Goal: Information Seeking & Learning: Learn about a topic

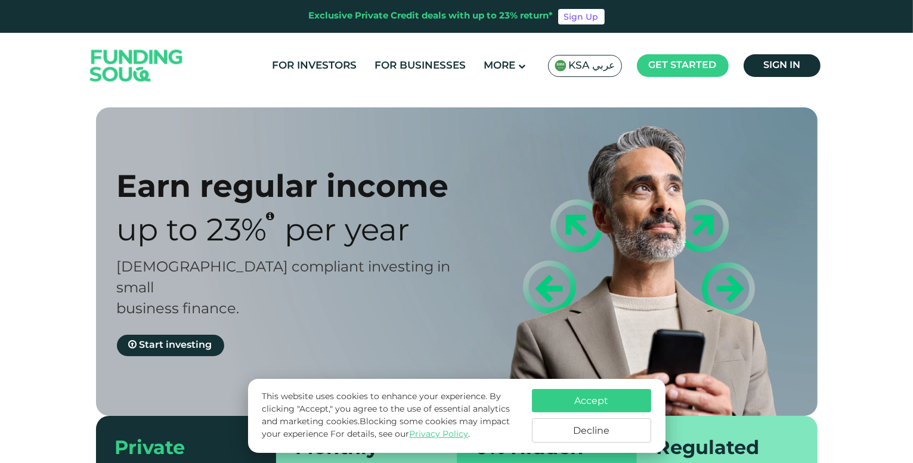
drag, startPoint x: 594, startPoint y: 69, endPoint x: 586, endPoint y: 67, distance: 7.8
click at [593, 69] on span "KSA عربي" at bounding box center [592, 66] width 47 height 14
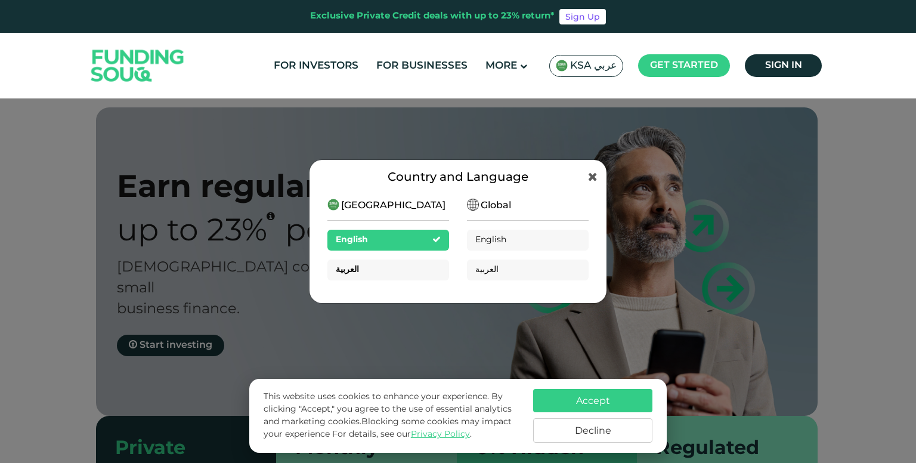
click at [363, 270] on div "العربية" at bounding box center [388, 269] width 122 height 21
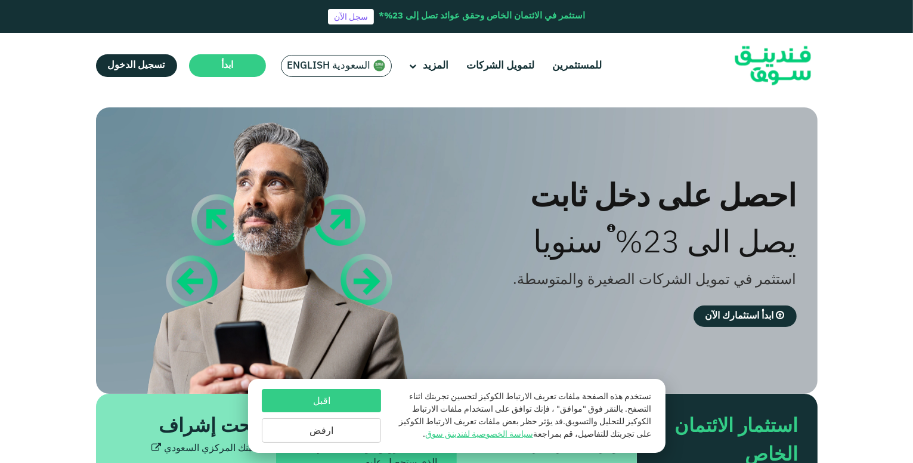
click at [339, 400] on button "اقبل" at bounding box center [321, 400] width 119 height 23
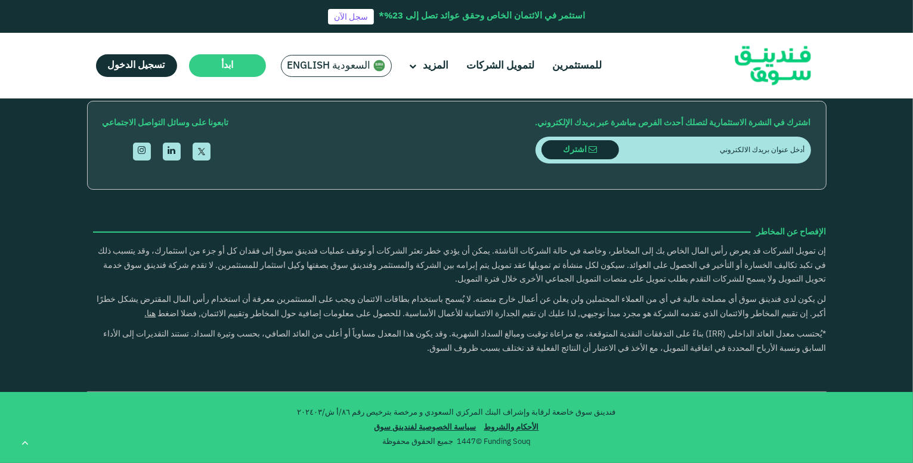
scroll to position [2226, 0]
type tc-range-slider "1"
drag, startPoint x: 432, startPoint y: 313, endPoint x: 556, endPoint y: 304, distance: 124.4
type tc-range-slider "10000"
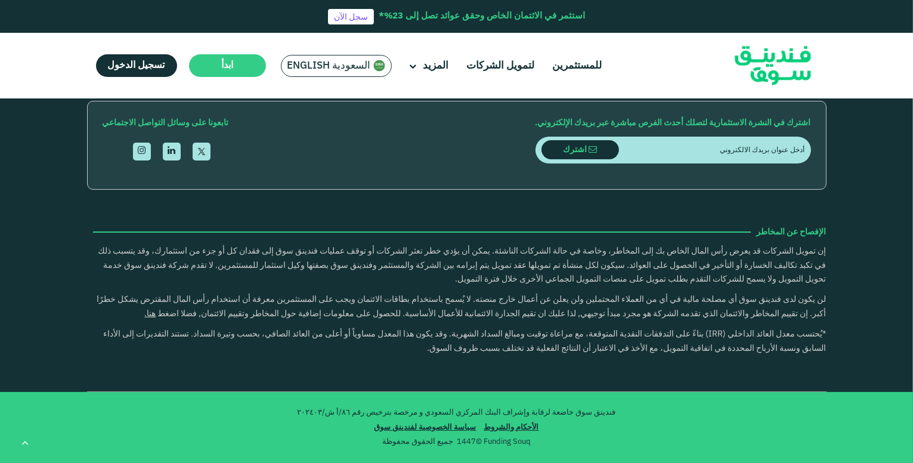
type tc-range-slider "10000"
drag, startPoint x: 771, startPoint y: 305, endPoint x: 787, endPoint y: 305, distance: 16.1
type tc-range-slider "10000"
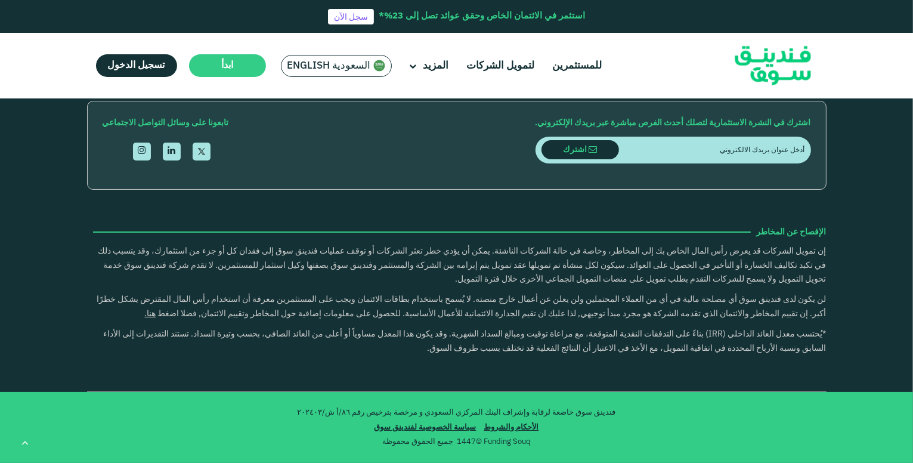
scroll to position [2544, 0]
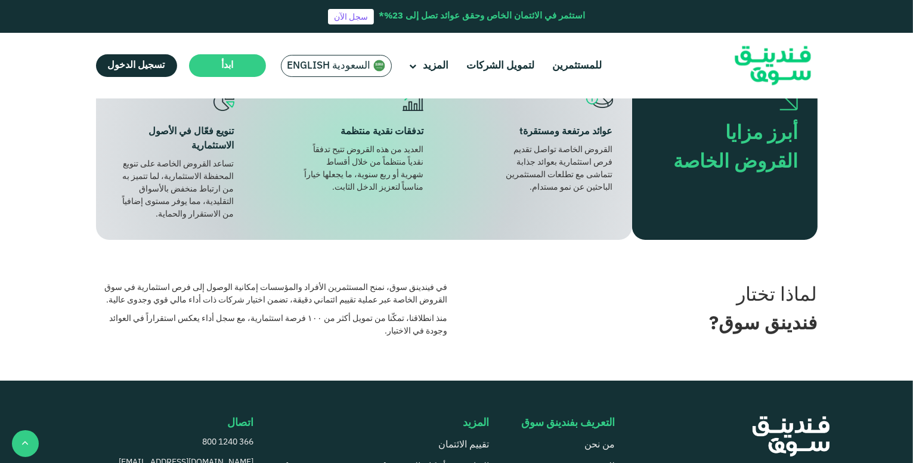
scroll to position [477, 0]
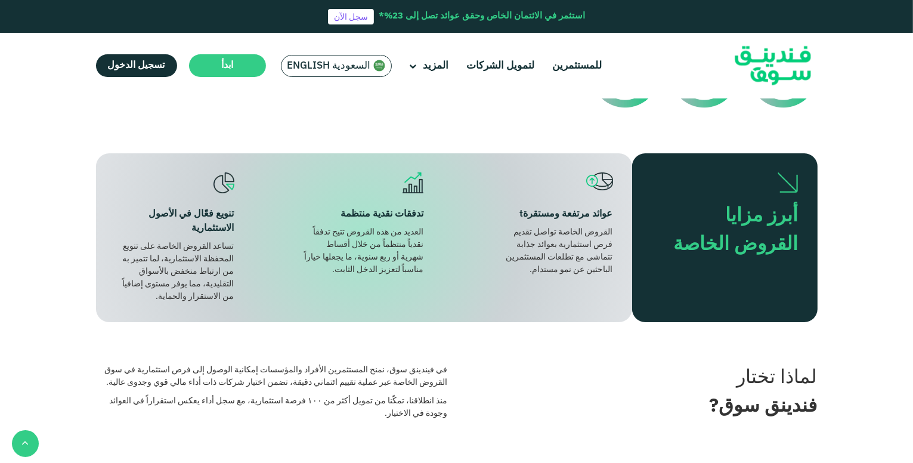
click at [596, 259] on div "القروض الخاصة تواصل تقديم فرص استثمارية بعوائد جذابة تتماشى مع تطلعات المستثمري…" at bounding box center [553, 251] width 119 height 50
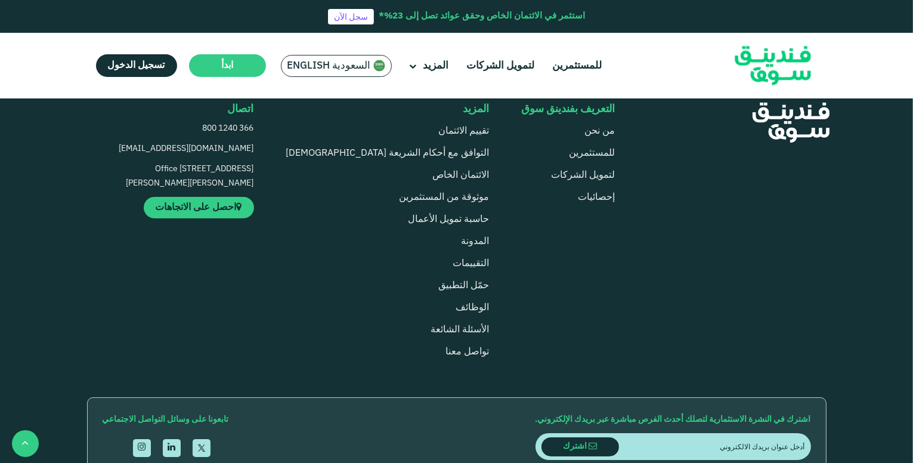
scroll to position [850, 0]
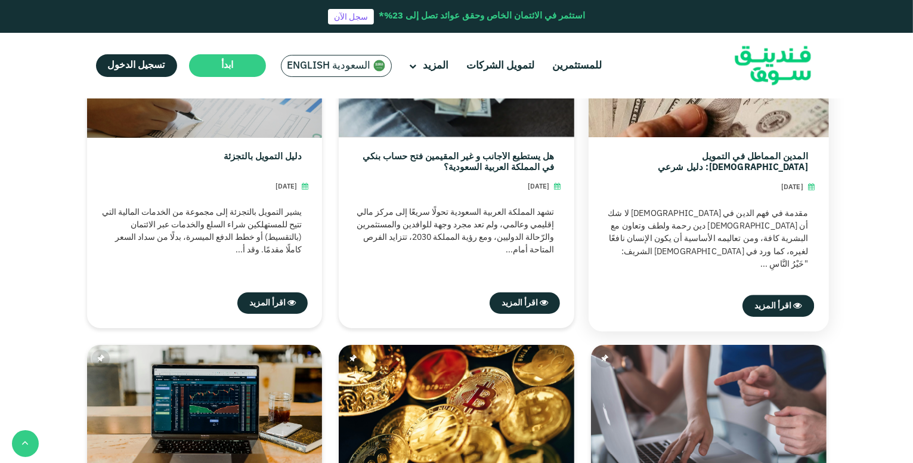
scroll to position [636, 0]
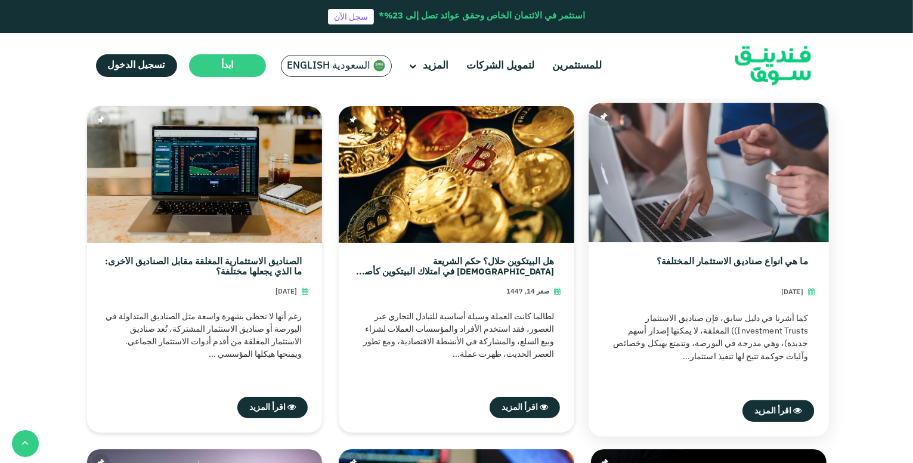
click at [677, 320] on div "كما أشرنا في دليل سابق، فإن صناديق الاستثمار Investment Trusts)) المغلقة، لا يم…" at bounding box center [708, 342] width 211 height 61
click at [703, 261] on link "ما هي أنواع صناديق الاستثمار المختلفة؟" at bounding box center [732, 266] width 151 height 21
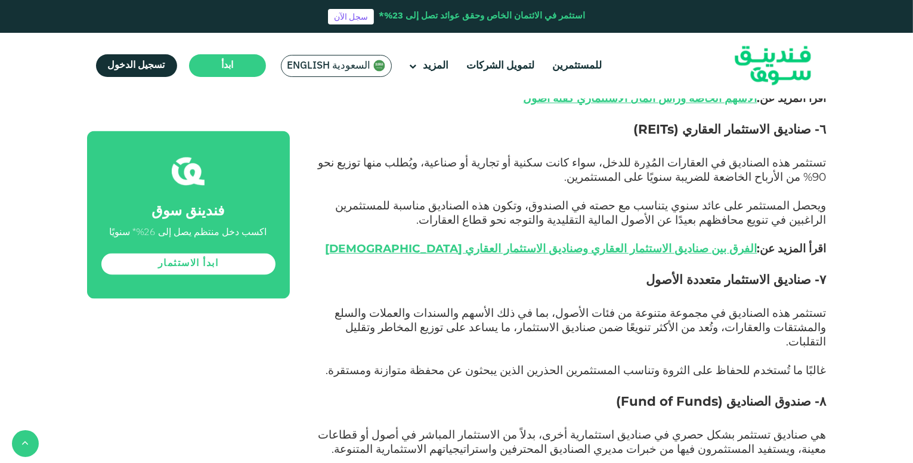
scroll to position [2067, 0]
